Goal: Transaction & Acquisition: Subscribe to service/newsletter

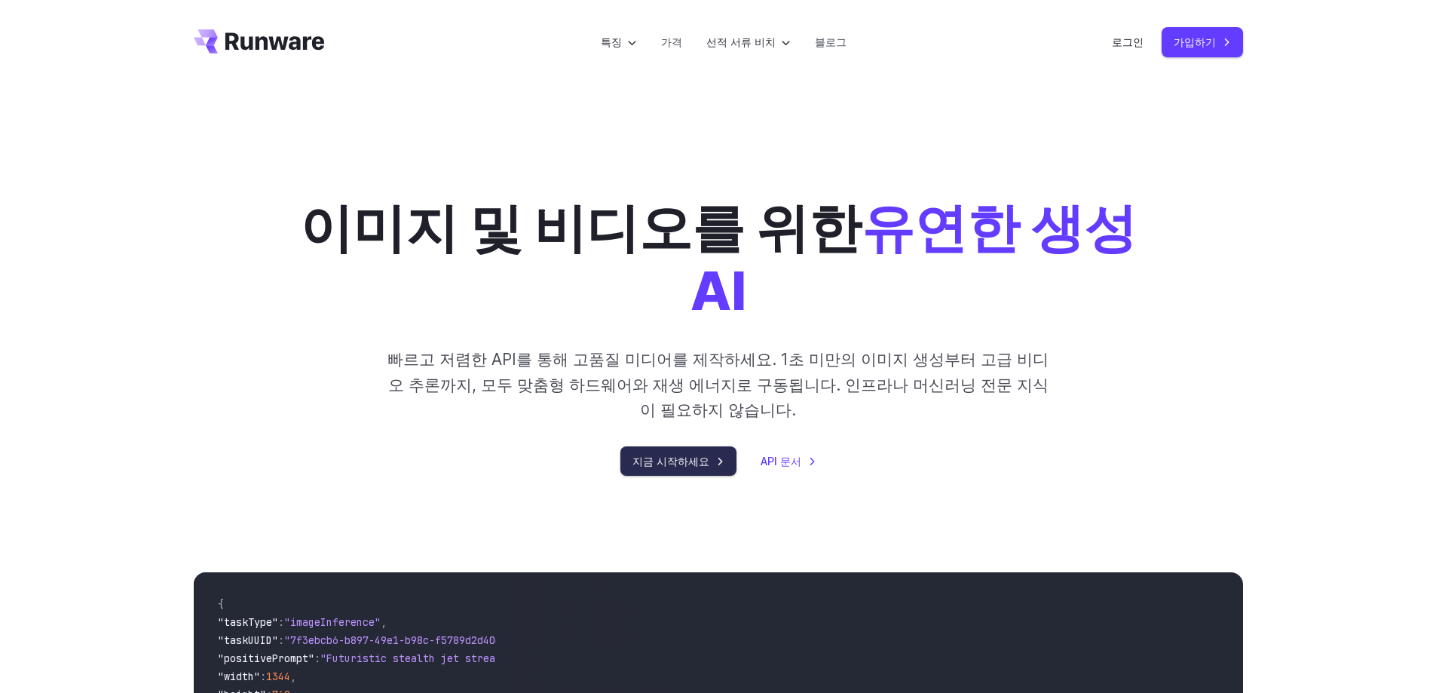
click at [700, 472] on link "지금 시작하세요" at bounding box center [678, 460] width 116 height 29
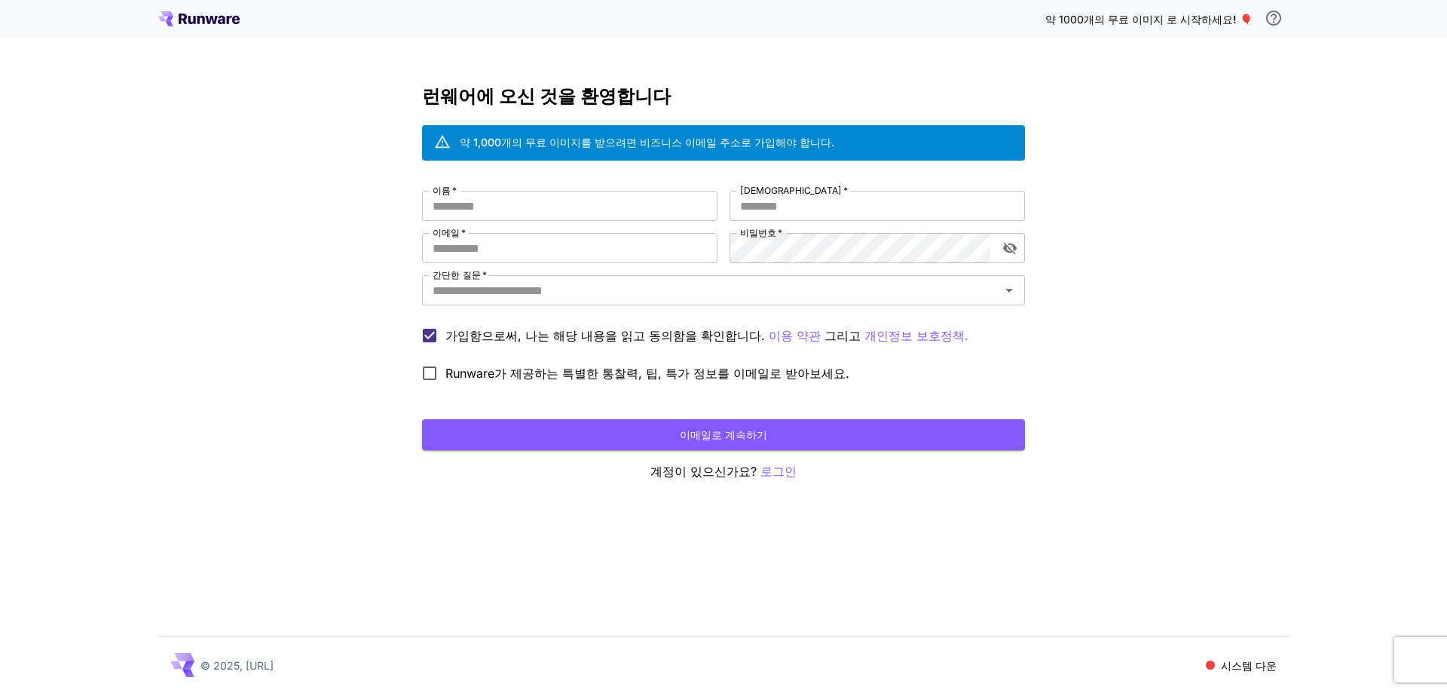
click at [583, 225] on div "이름   * 이름   * 성   * 성   * 이메일   * 이메일   * 비밀번호   * 비밀번호   * 간단한 질문   * 간단한 질문  …" at bounding box center [723, 290] width 603 height 198
click at [568, 198] on input "이름   *" at bounding box center [569, 206] width 295 height 30
click at [779, 474] on font "로그인" at bounding box center [778, 470] width 36 height 15
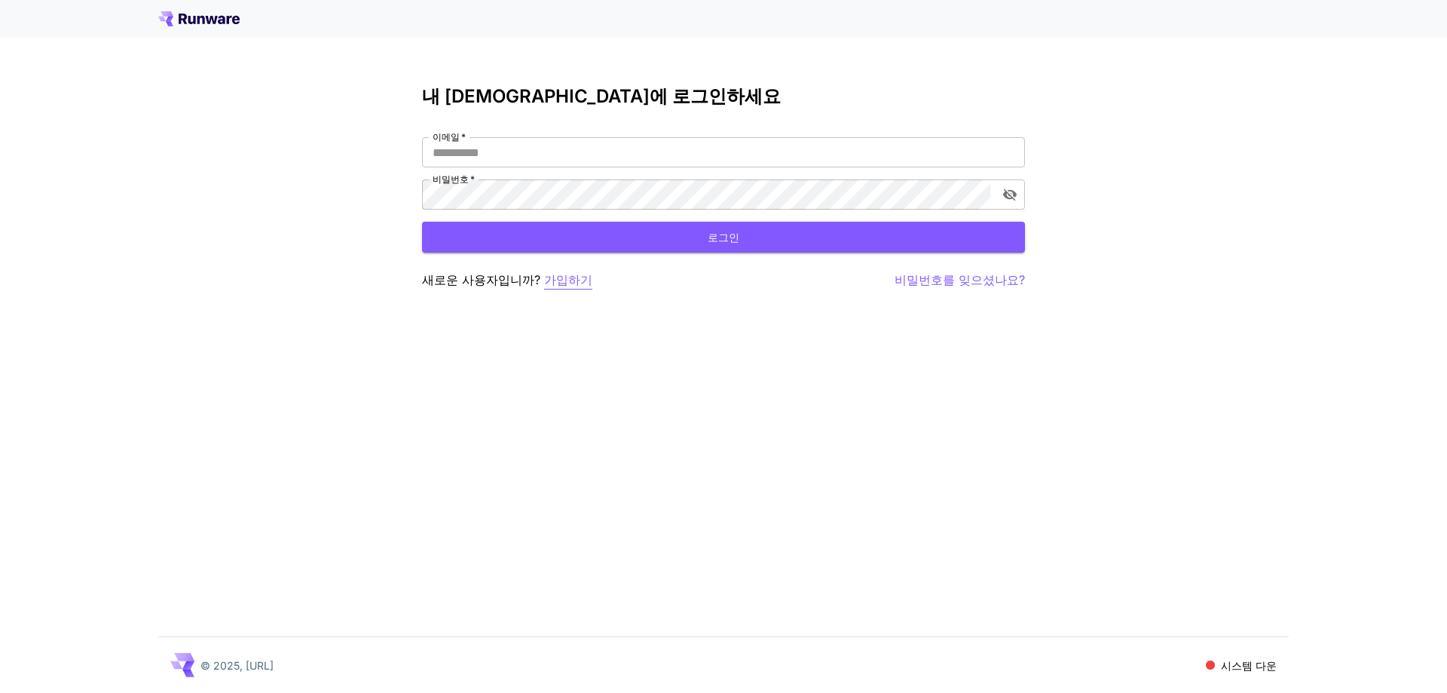
click at [565, 281] on font "가입하기" at bounding box center [568, 279] width 48 height 15
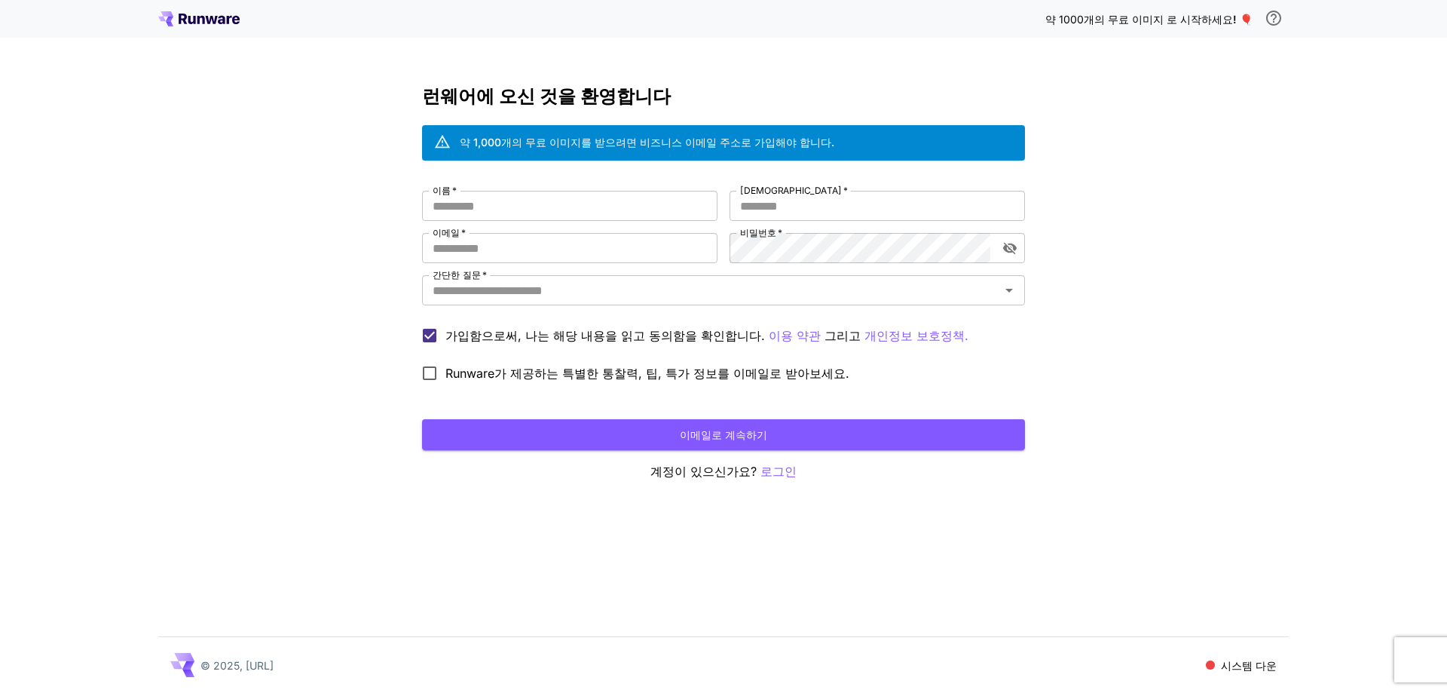
click at [193, 17] on icon at bounding box center [198, 18] width 81 height 15
